Goal: Information Seeking & Learning: Learn about a topic

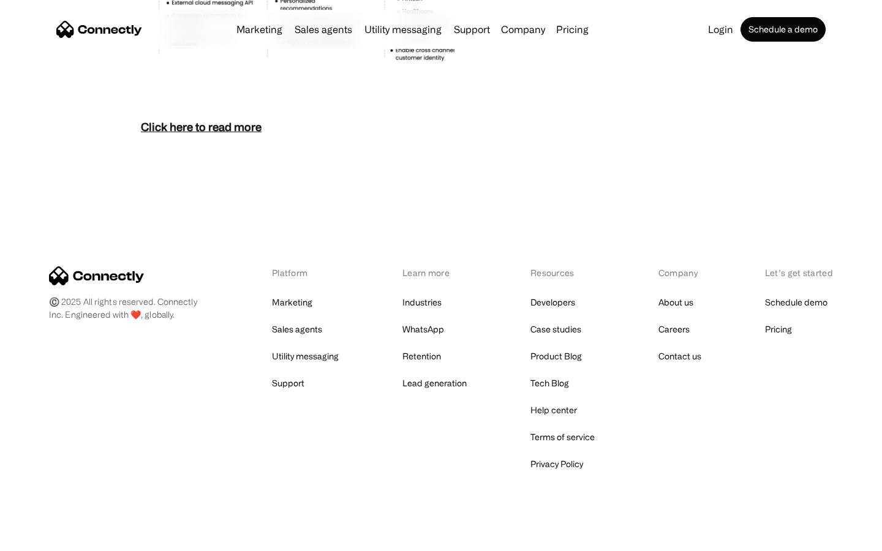
scroll to position [5313, 0]
